Goal: Task Accomplishment & Management: Use online tool/utility

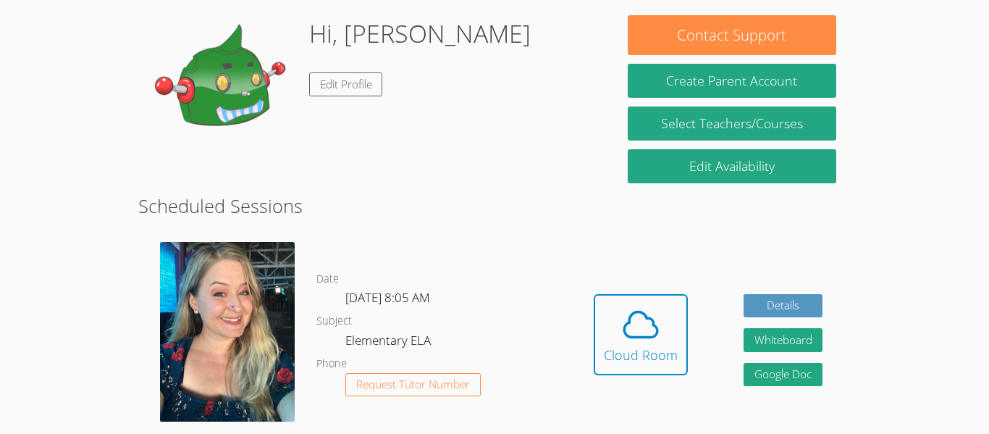
scroll to position [224, 0]
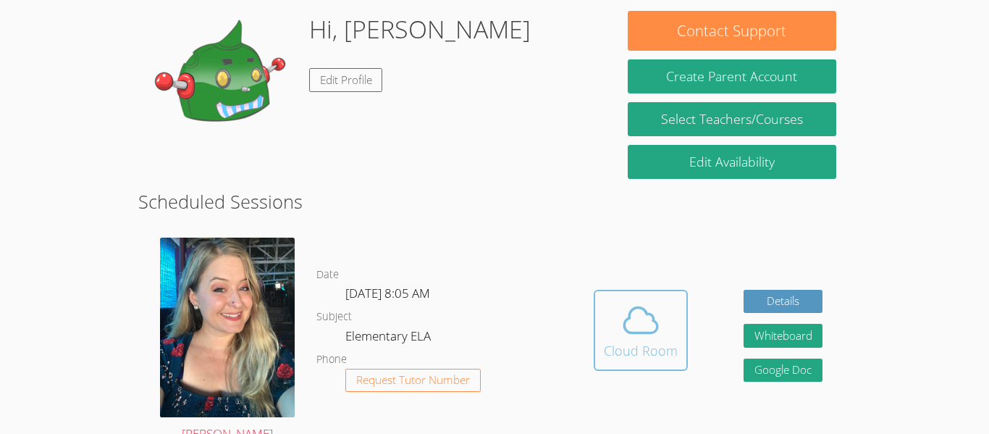
click at [595, 321] on button "Cloud Room" at bounding box center [640, 329] width 94 height 81
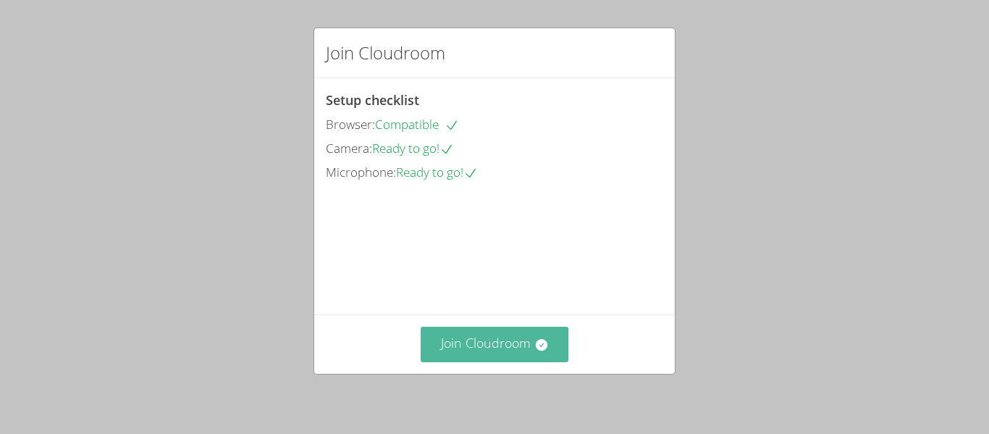
click at [484, 350] on button "Join Cloudroom" at bounding box center [494, 343] width 148 height 35
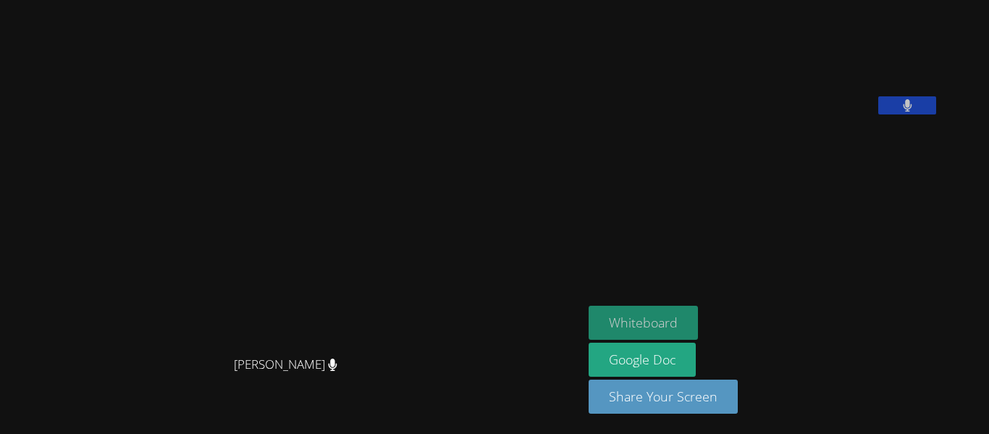
click at [686, 320] on button "Whiteboard" at bounding box center [642, 322] width 109 height 34
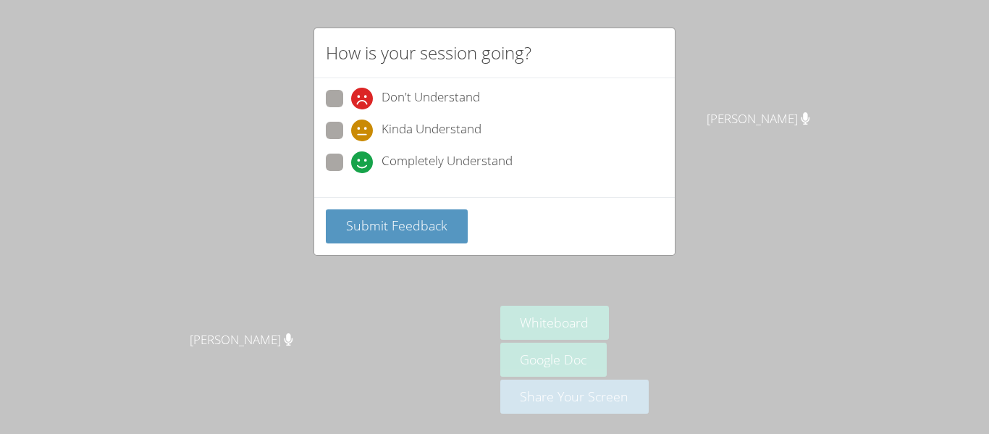
click at [344, 154] on label "Completely Understand" at bounding box center [419, 163] width 187 height 20
click at [351, 154] on input "Completely Understand" at bounding box center [357, 159] width 12 height 12
radio input "true"
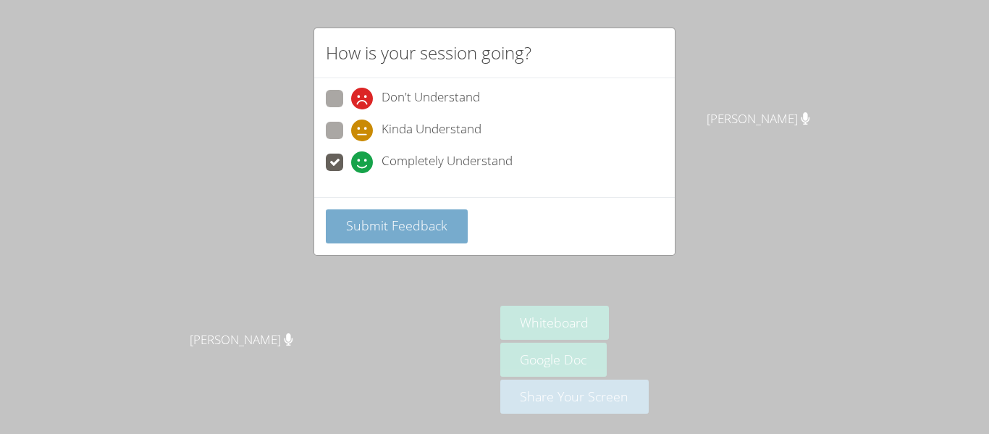
click at [386, 220] on span "Submit Feedback" at bounding box center [396, 224] width 101 height 17
